Goal: Task Accomplishment & Management: Use online tool/utility

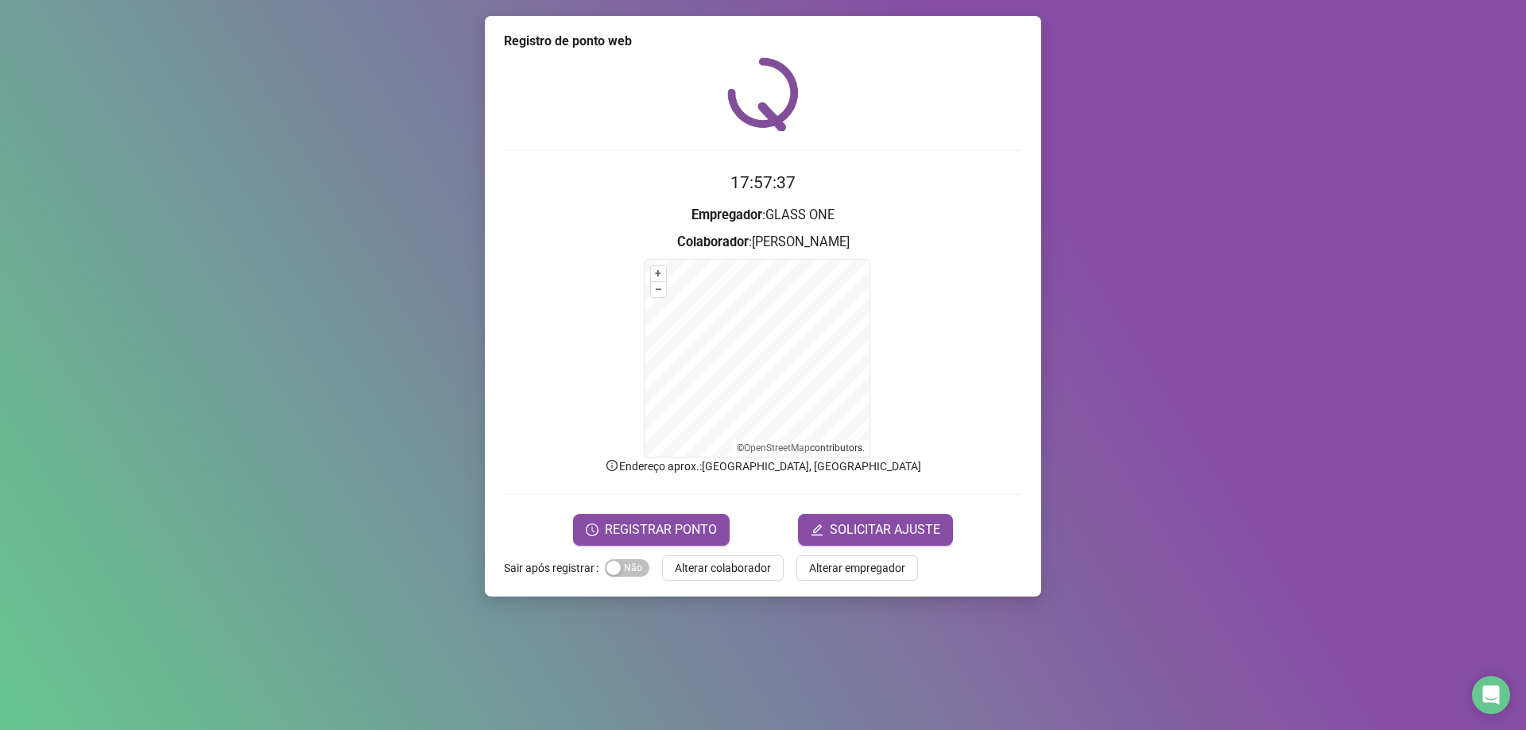
click at [1116, 248] on div "Registro de ponto web 17:57:37 Empregador : GLASS ONE Colaborador : [PERSON_NAM…" at bounding box center [763, 365] width 1526 height 730
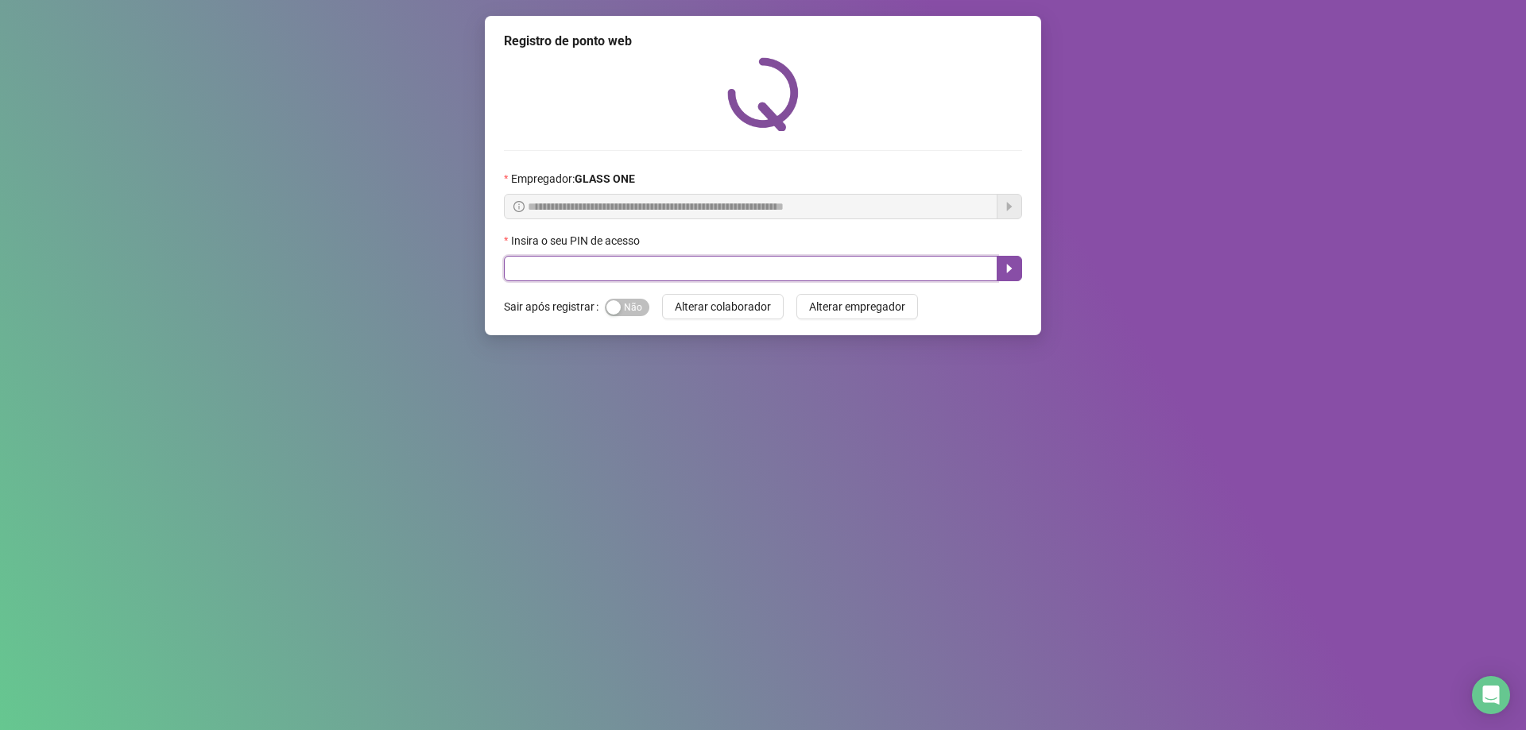
click at [767, 269] on input "text" at bounding box center [751, 268] width 494 height 25
type input "*****"
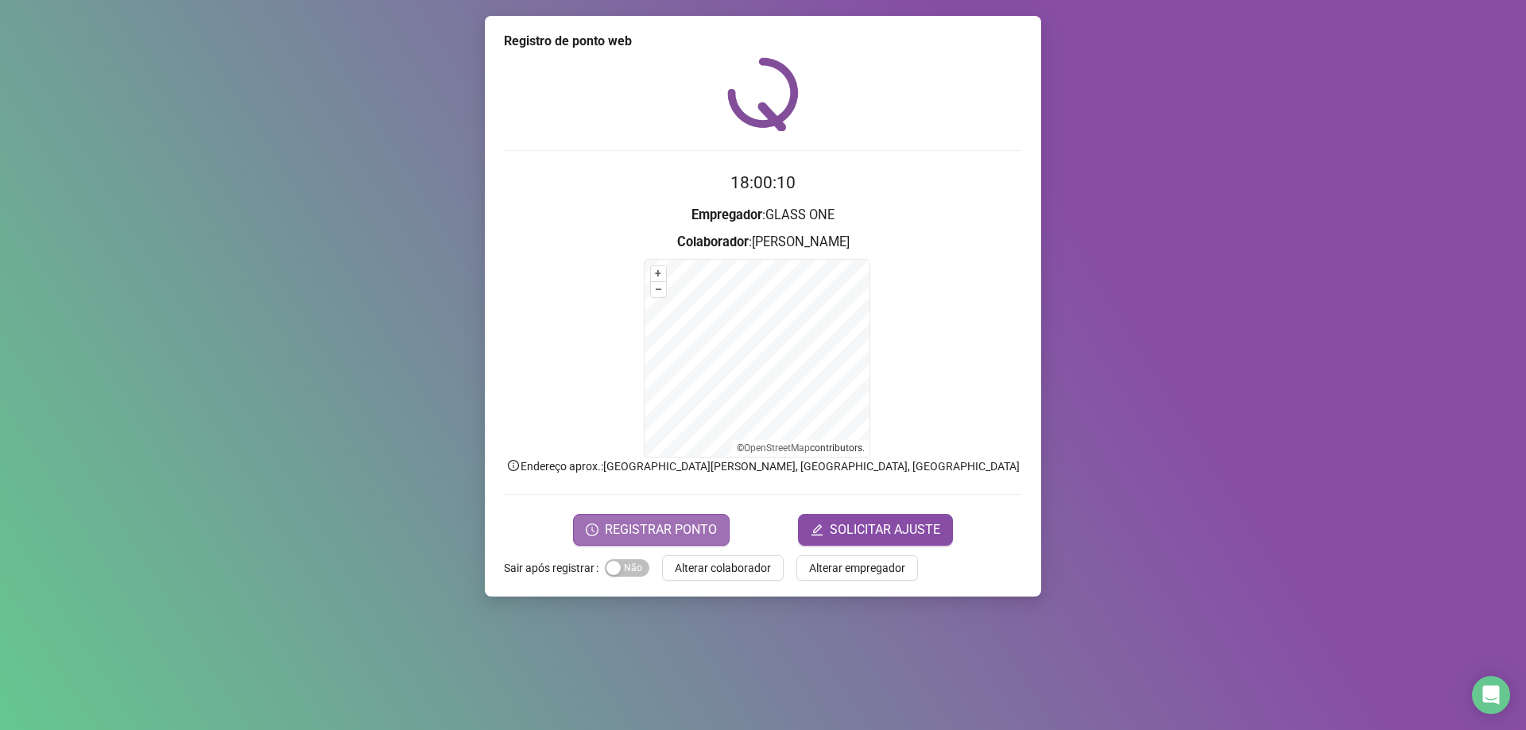
click at [671, 525] on span "REGISTRAR PONTO" at bounding box center [661, 530] width 112 height 19
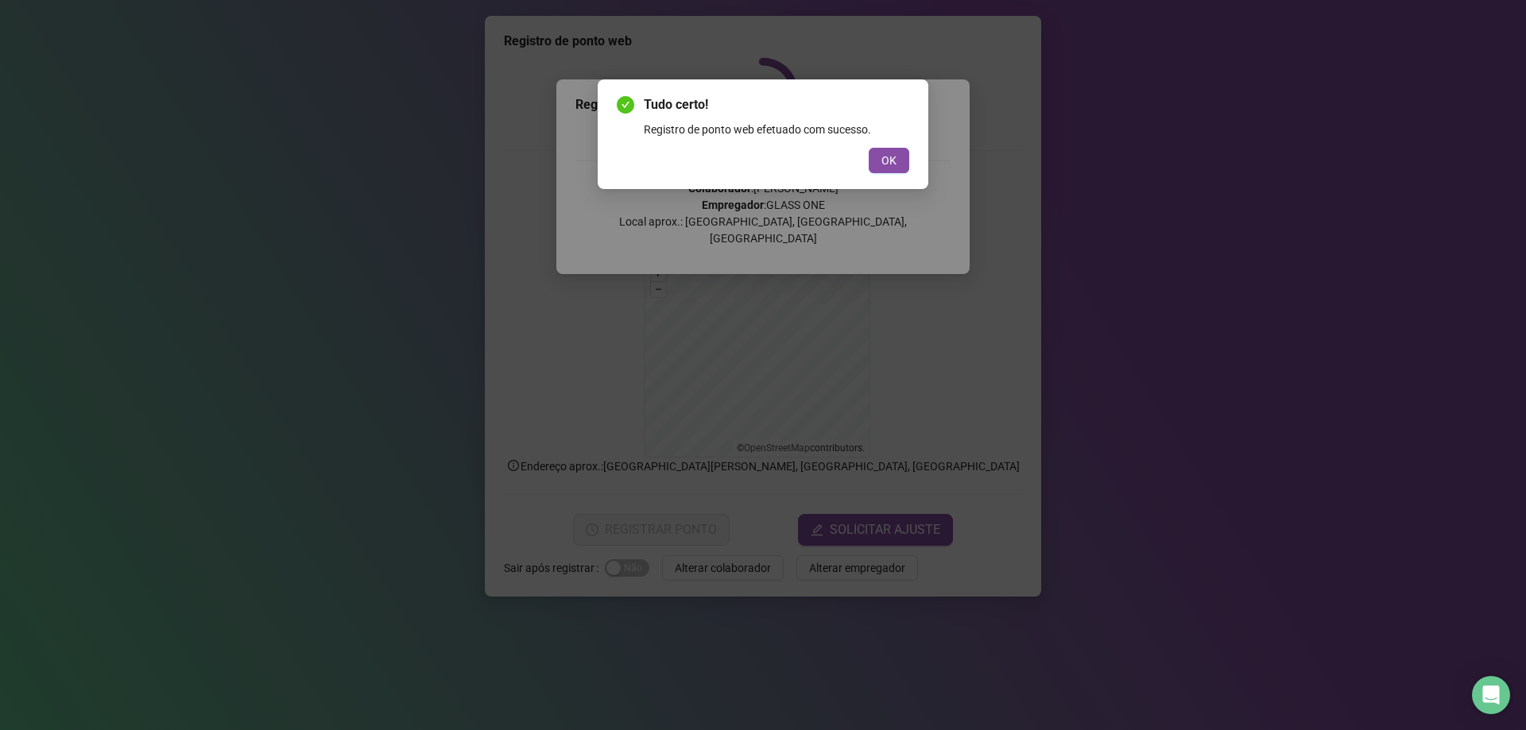
click at [864, 153] on div "OK" at bounding box center [763, 160] width 293 height 25
click at [878, 153] on button "OK" at bounding box center [889, 160] width 41 height 25
